Goal: Transaction & Acquisition: Book appointment/travel/reservation

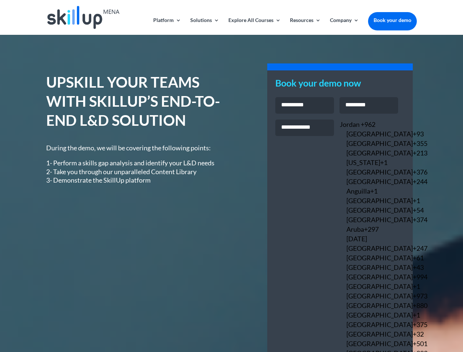
click at [204, 26] on link "Solutions" at bounding box center [204, 26] width 29 height 17
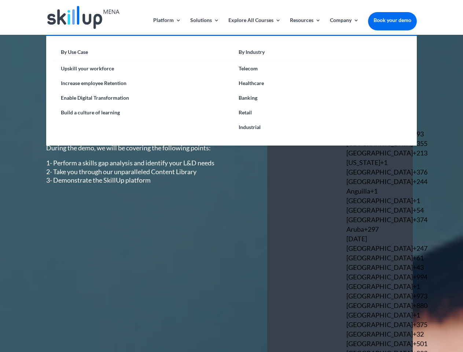
click at [254, 26] on link "Explore All Courses" at bounding box center [254, 26] width 52 height 17
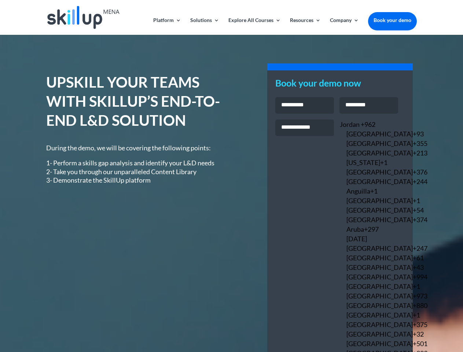
click at [304, 26] on link "Resources" at bounding box center [305, 26] width 31 height 17
click at [344, 26] on link "Company" at bounding box center [344, 26] width 29 height 17
click at [349, 129] on div "Jordan +962" at bounding box center [369, 124] width 58 height 10
